Goal: Check status: Check status

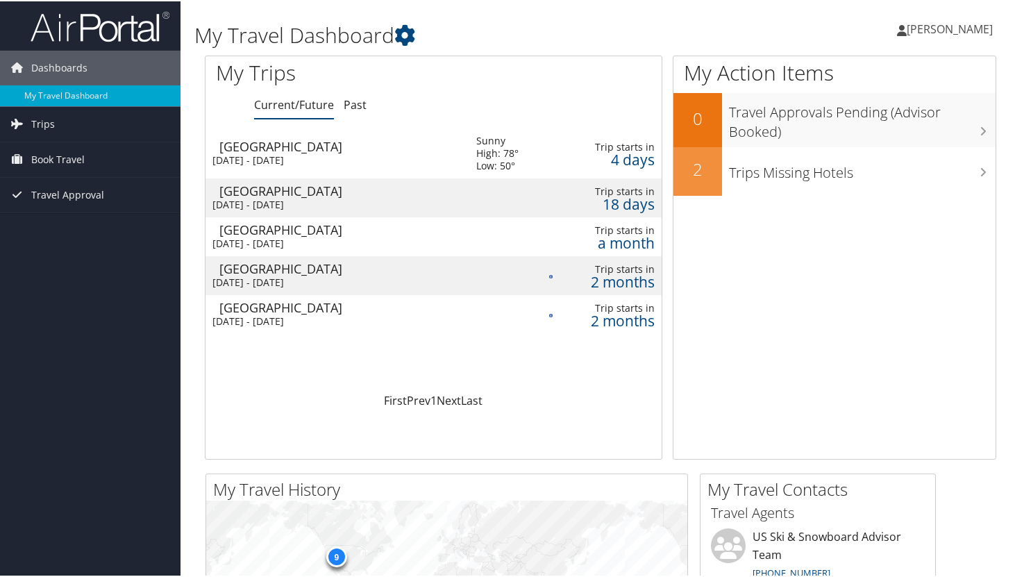
click at [423, 158] on div "[DATE] - [DATE]" at bounding box center [334, 159] width 243 height 13
